Goal: Transaction & Acquisition: Purchase product/service

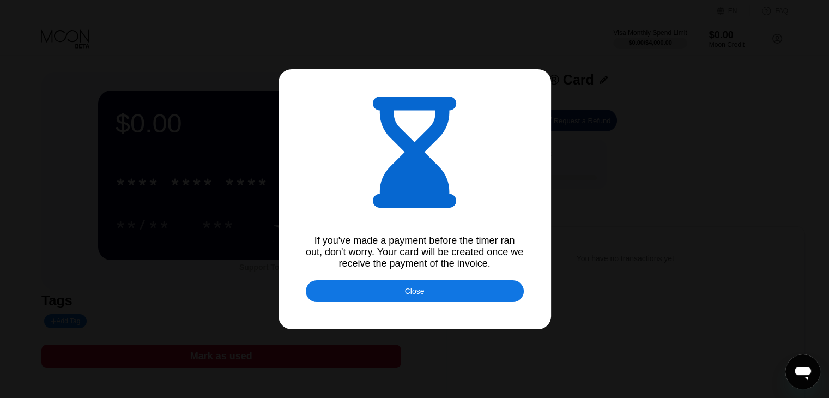
click at [482, 293] on div "Close" at bounding box center [415, 291] width 218 height 22
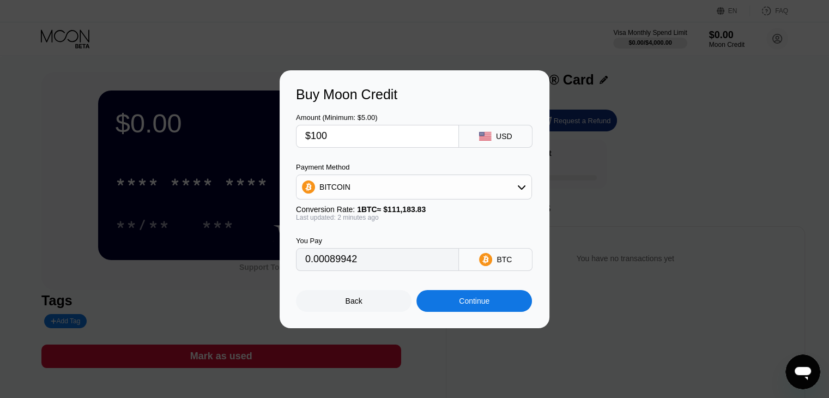
click at [469, 21] on div at bounding box center [418, 199] width 837 height 398
click at [359, 304] on div "Back" at bounding box center [354, 301] width 17 height 9
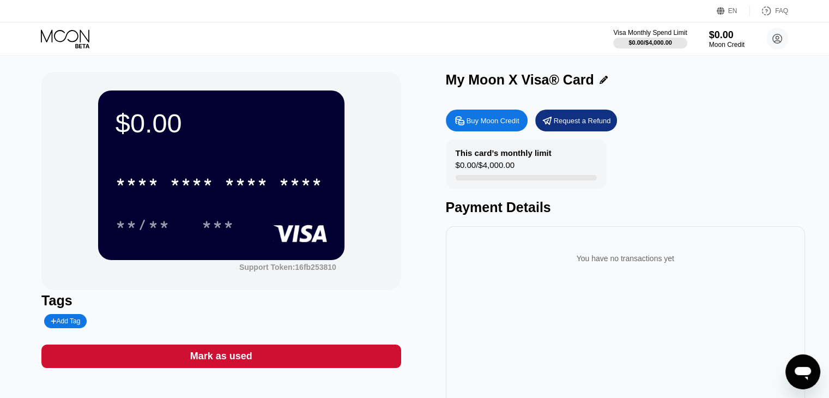
click at [47, 38] on icon at bounding box center [66, 38] width 51 height 19
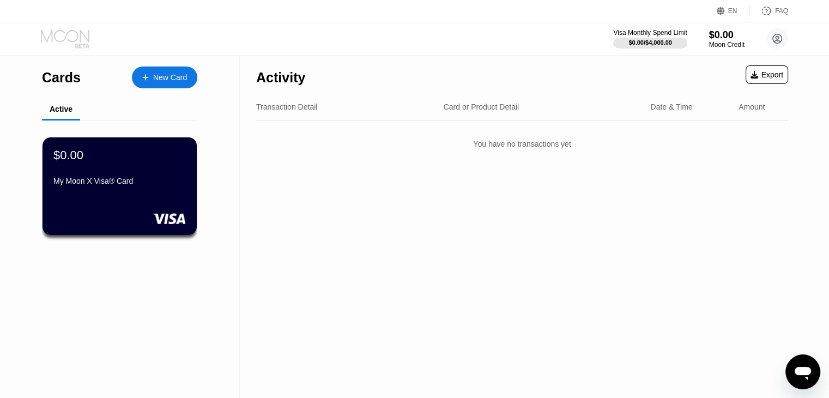
click at [76, 38] on icon at bounding box center [66, 38] width 51 height 19
click at [159, 82] on div "New Card" at bounding box center [170, 77] width 34 height 9
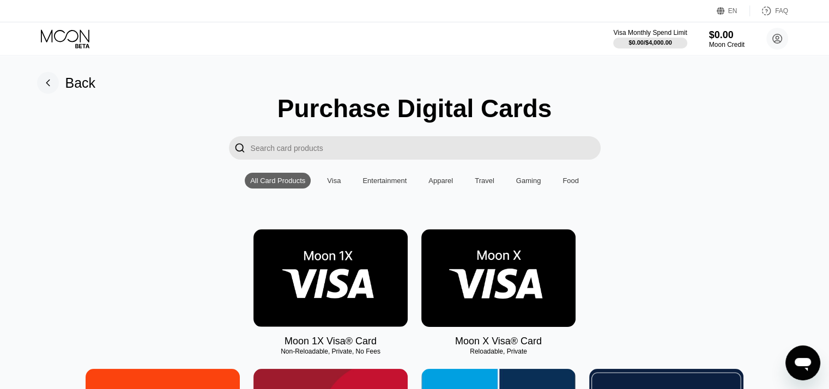
click at [340, 182] on div "Visa" at bounding box center [334, 181] width 14 height 8
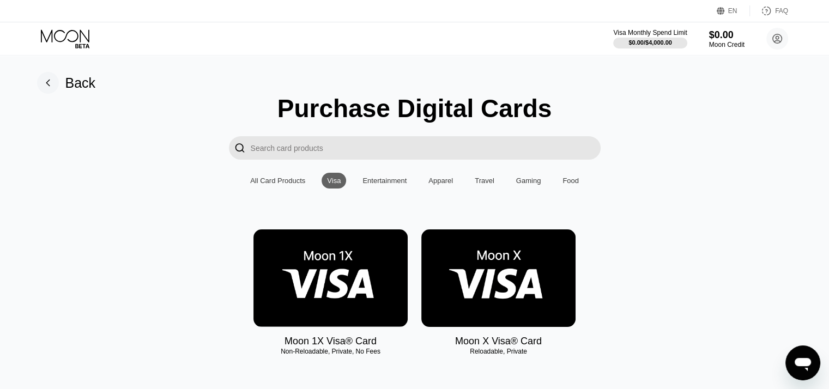
click at [334, 296] on img at bounding box center [330, 278] width 154 height 98
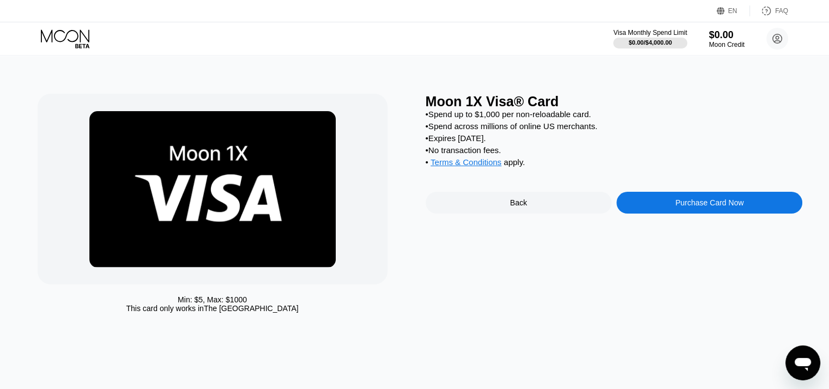
click at [711, 207] on div "Purchase Card Now" at bounding box center [709, 202] width 68 height 9
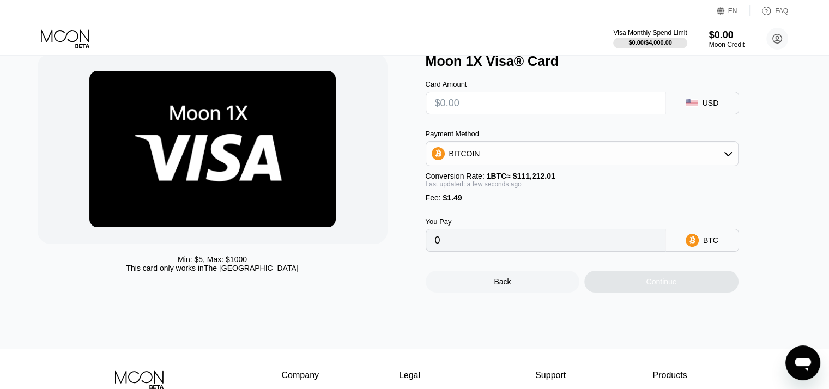
scroll to position [44, 0]
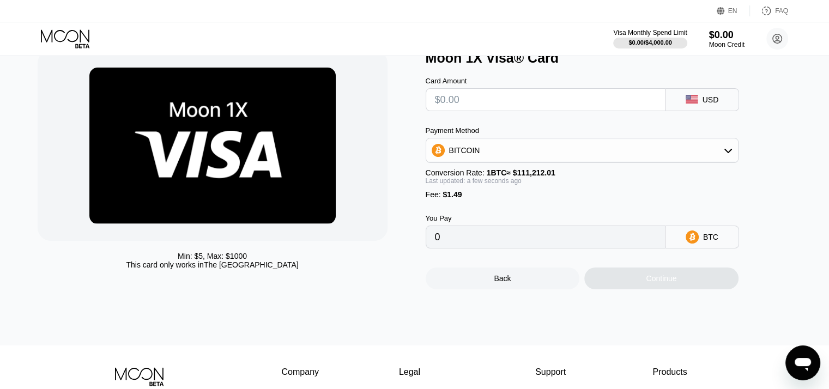
click at [726, 249] on div "BTC" at bounding box center [703, 237] width 74 height 23
click at [724, 246] on div "BTC" at bounding box center [703, 237] width 74 height 23
click at [529, 107] on input "text" at bounding box center [545, 100] width 221 height 22
type input "$1"
type input "0.00002239"
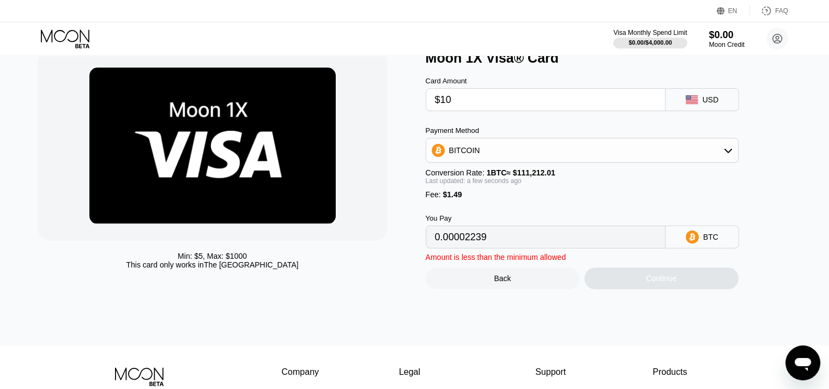
type input "$100"
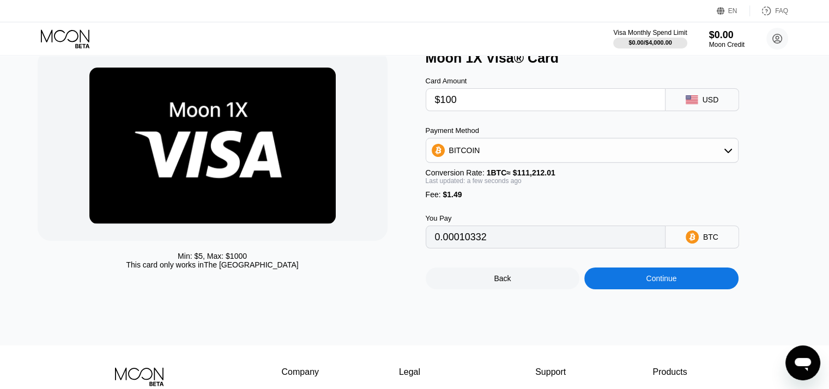
type input "0.00091259"
type input "$10"
type input "0.00010332"
type input "$1"
type input "0.00002239"
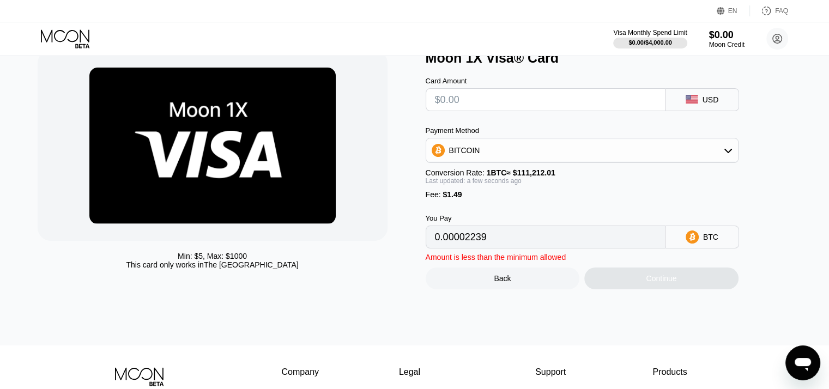
type input "0"
click at [556, 135] on div "Payment Method" at bounding box center [582, 130] width 313 height 8
click at [474, 101] on input "text" at bounding box center [545, 100] width 221 height 22
type input "$6"
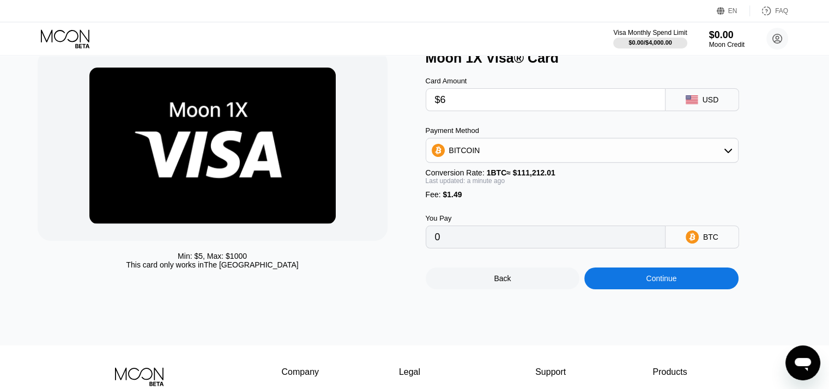
type input "0.00006735"
type input "$60"
type input "0.00055291"
type input "$60"
click at [635, 288] on div "Continue" at bounding box center [661, 279] width 154 height 22
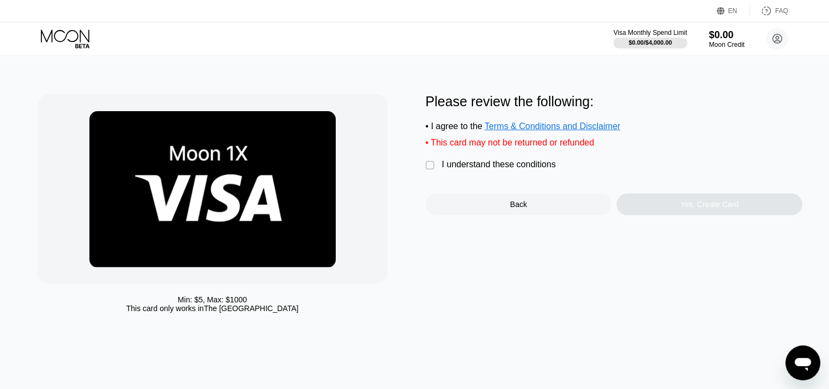
click at [430, 171] on div "" at bounding box center [431, 165] width 11 height 11
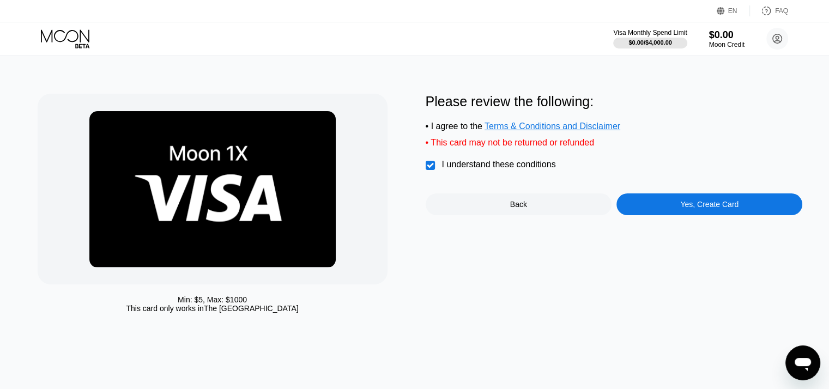
click at [699, 209] on div "Yes, Create Card" at bounding box center [709, 204] width 58 height 9
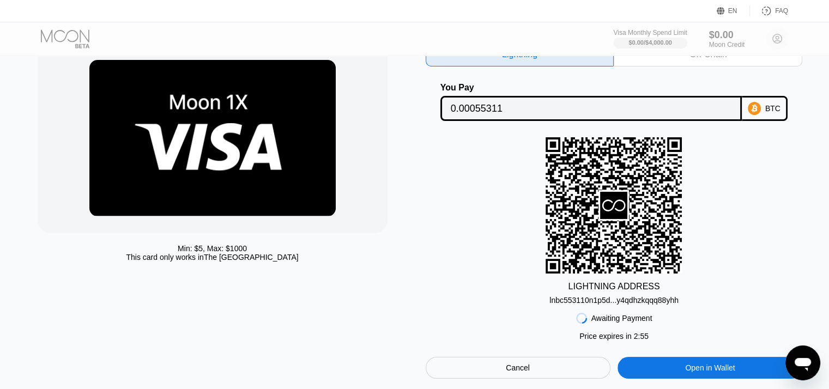
scroll to position [50, 0]
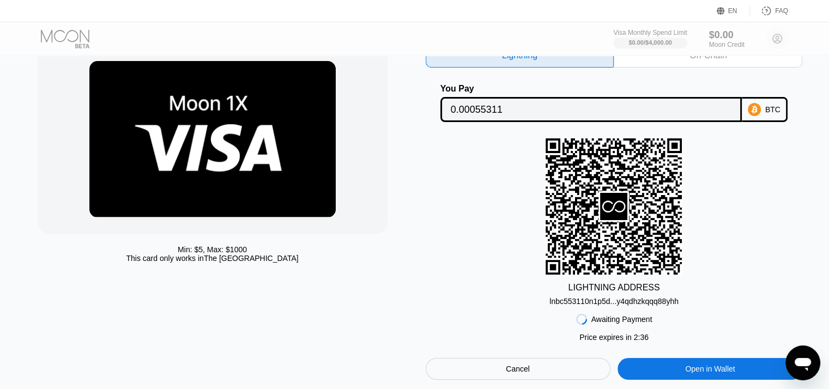
click at [745, 264] on div "LIGHTNING ADDRESS lnbc553110n1p5d...y4qdhzkqqq88yhh" at bounding box center [614, 221] width 377 height 167
drag, startPoint x: 746, startPoint y: 279, endPoint x: 761, endPoint y: 152, distance: 127.4
click at [761, 152] on div "LIGHTNING ADDRESS lnbc553110n1p5d...y4qdhzkqqq88yhh" at bounding box center [614, 221] width 377 height 167
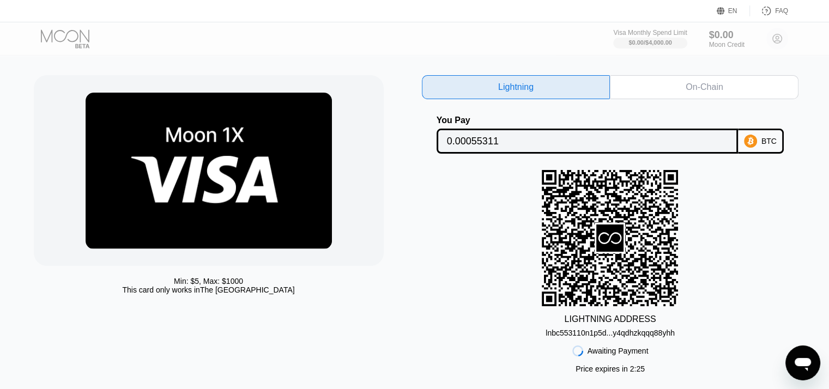
scroll to position [17, 4]
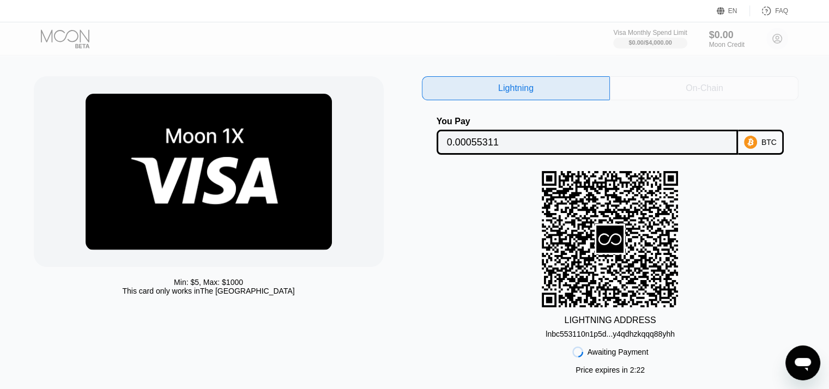
click at [703, 92] on div "On-Chain" at bounding box center [704, 88] width 37 height 11
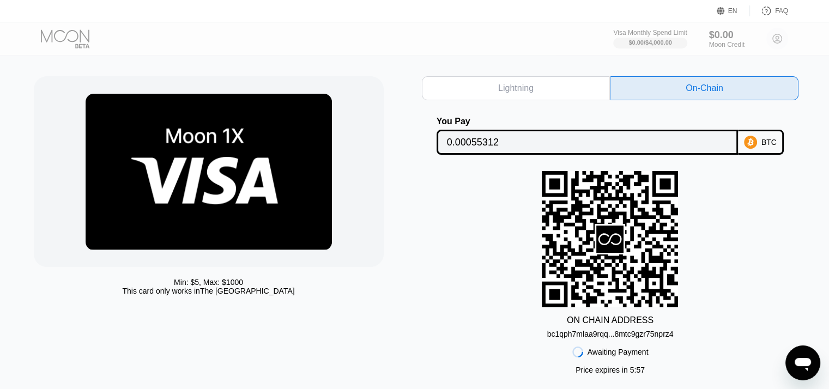
click at [494, 90] on div "Lightning" at bounding box center [516, 88] width 189 height 24
type input "0.00055311"
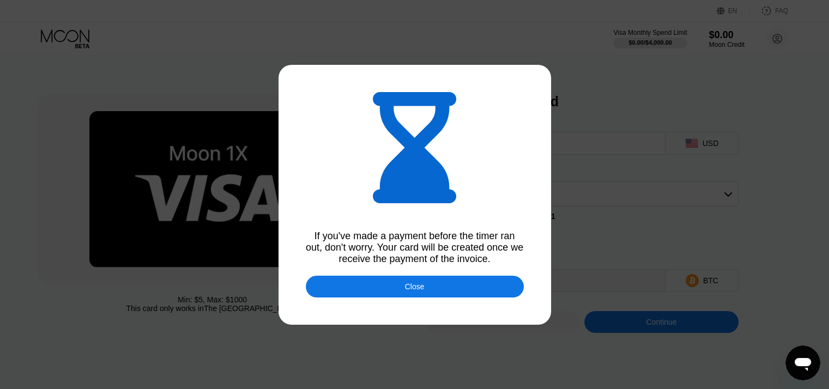
click at [457, 291] on div "Close" at bounding box center [415, 287] width 218 height 22
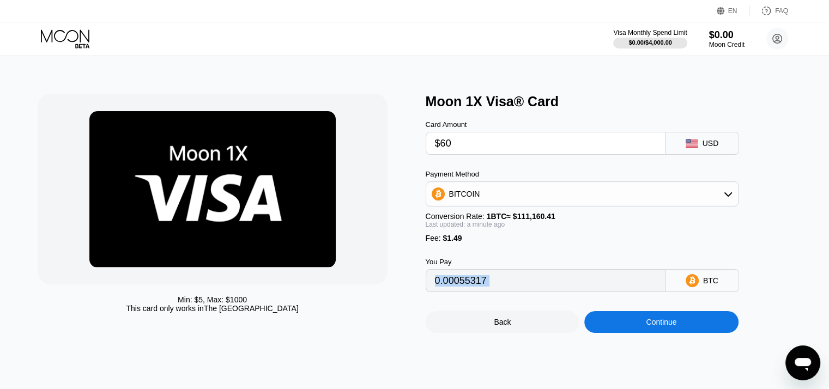
drag, startPoint x: 655, startPoint y: 229, endPoint x: 631, endPoint y: 264, distance: 42.0
click at [631, 264] on div "Card Amount $60 USD Payment Method BITCOIN Conversion Rate: 1 BTC ≈ $111,160.41…" at bounding box center [600, 201] width 349 height 183
click at [737, 94] on div "Moon 1X Visa® Card" at bounding box center [614, 102] width 377 height 16
click at [82, 35] on icon at bounding box center [66, 38] width 51 height 19
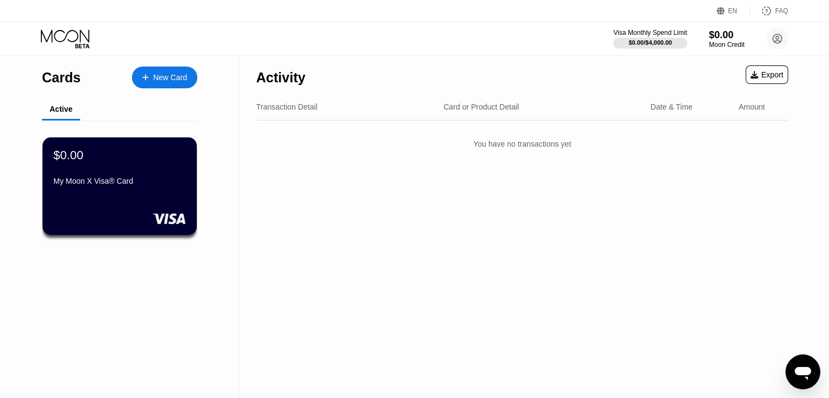
click at [174, 81] on div "New Card" at bounding box center [170, 77] width 34 height 9
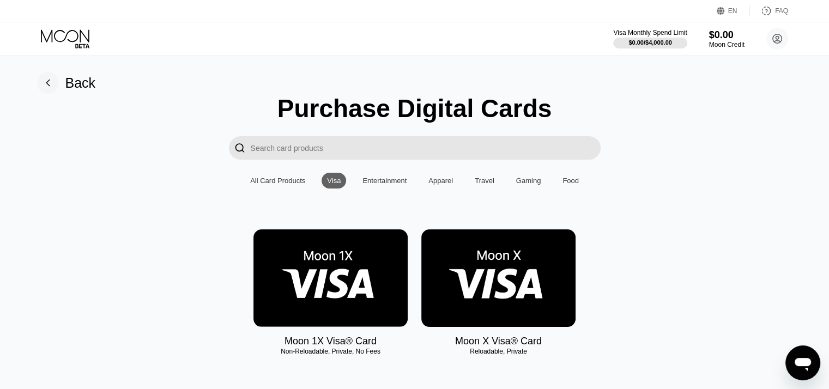
click at [334, 295] on img at bounding box center [330, 278] width 154 height 98
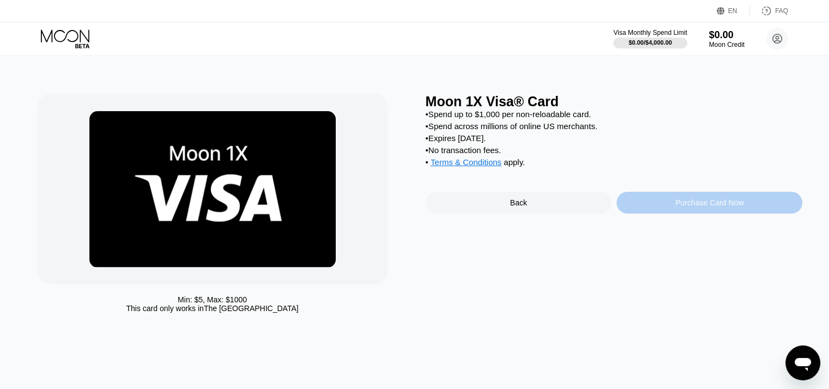
click at [695, 207] on div "Purchase Card Now" at bounding box center [709, 202] width 68 height 9
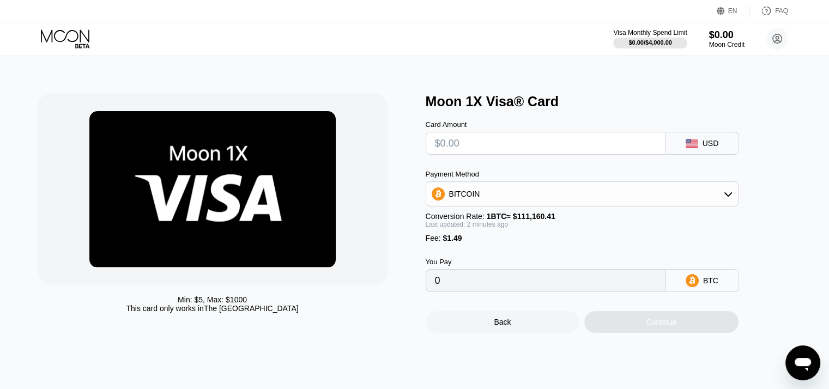
click at [460, 148] on input "text" at bounding box center [545, 143] width 221 height 22
type input "$6"
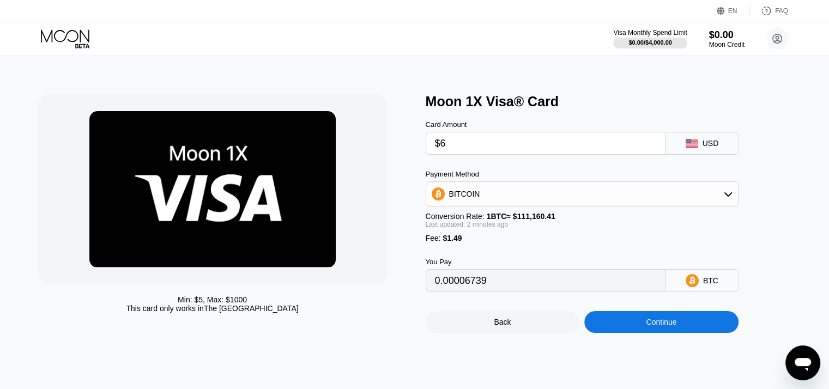
type input "0.00006739"
type input "$60"
type input "0.00055317"
type input "$60"
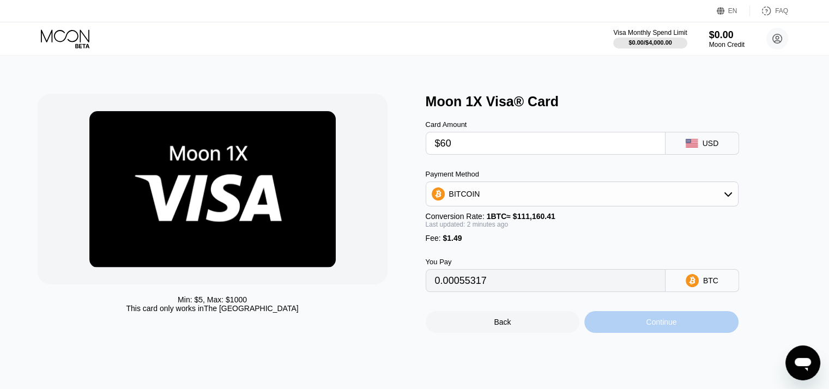
click at [668, 327] on div "Continue" at bounding box center [661, 322] width 31 height 9
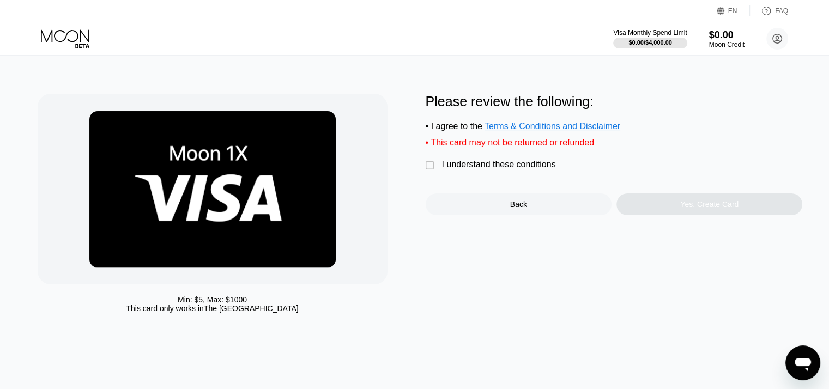
click at [427, 171] on div "" at bounding box center [431, 165] width 11 height 11
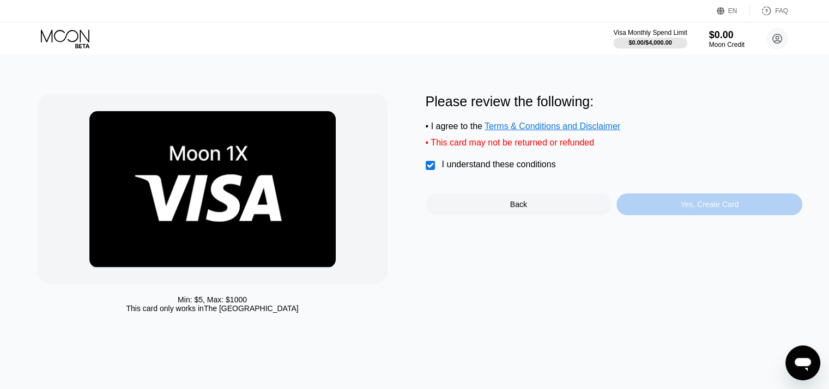
click at [669, 215] on div "Yes, Create Card" at bounding box center [710, 205] width 186 height 22
